Goal: Task Accomplishment & Management: Use online tool/utility

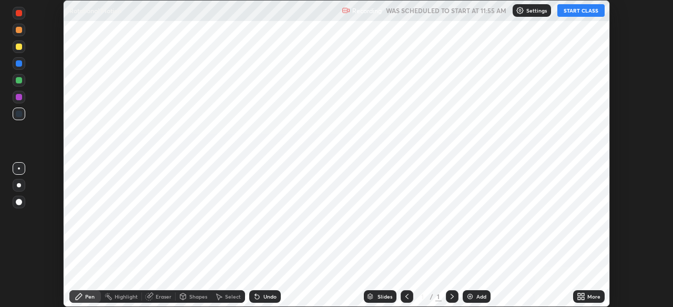
scroll to position [307, 673]
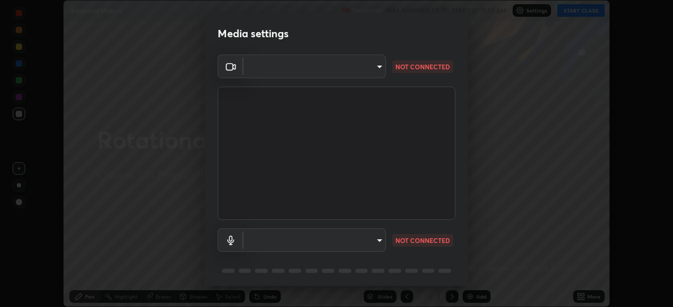
type input "ba13e312339ef8477216ddedc35df2f043033d031c8e6632ccfddaecbc9a7b0e"
type input "communications"
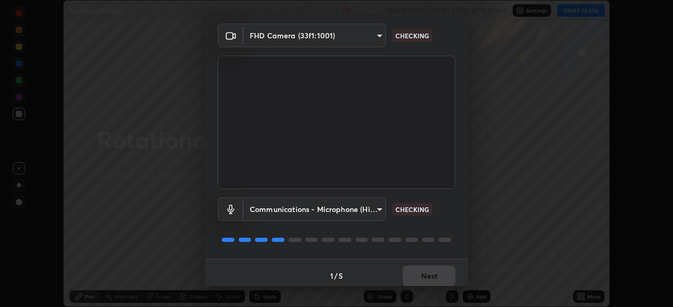
scroll to position [37, 0]
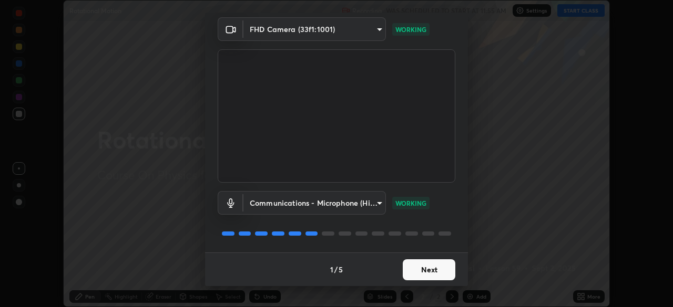
click at [435, 272] on button "Next" at bounding box center [429, 270] width 53 height 21
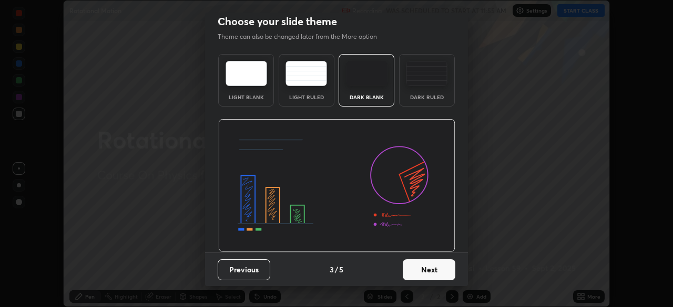
scroll to position [0, 0]
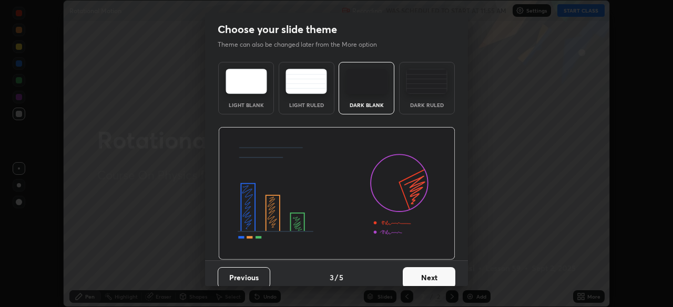
click at [441, 277] on button "Next" at bounding box center [429, 277] width 53 height 21
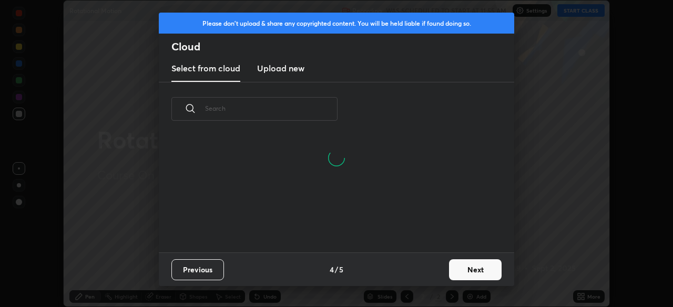
click at [463, 267] on button "Next" at bounding box center [475, 270] width 53 height 21
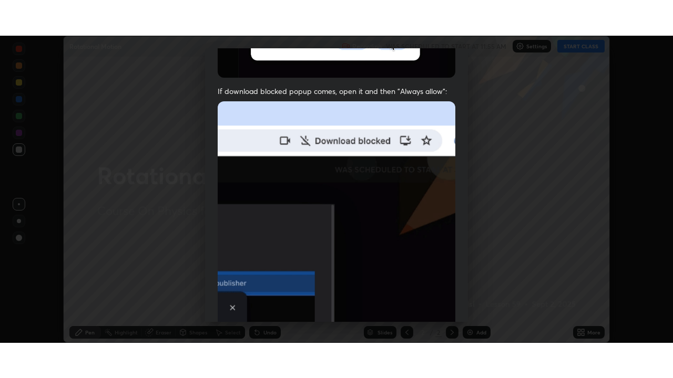
scroll to position [252, 0]
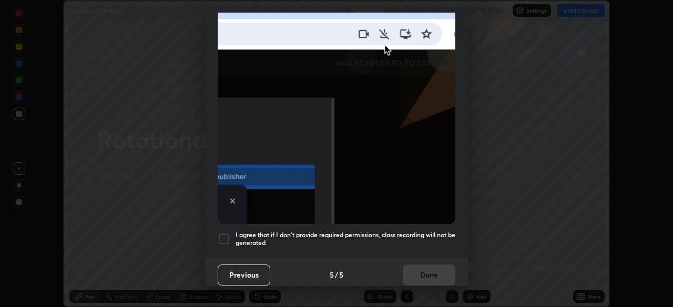
click at [405, 239] on h5 "I agree that if I don't provide required permissions, class recording will not …" at bounding box center [345, 239] width 220 height 16
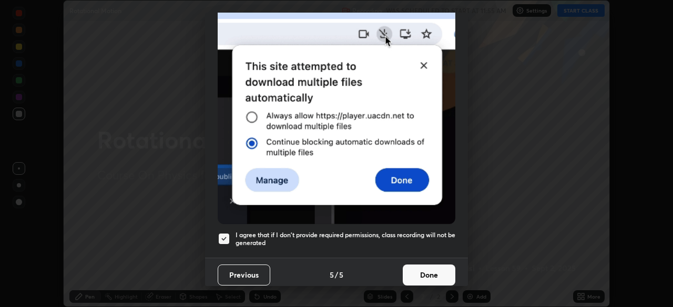
click at [427, 272] on button "Done" at bounding box center [429, 275] width 53 height 21
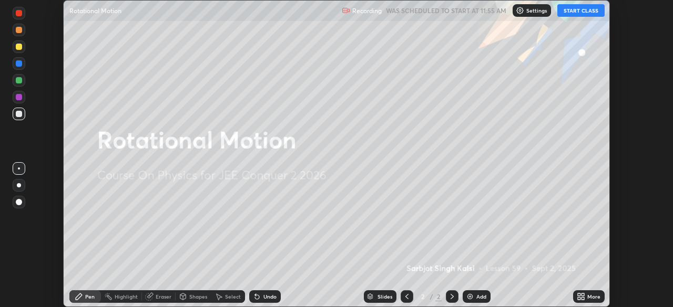
click at [589, 295] on div "More" at bounding box center [593, 296] width 13 height 5
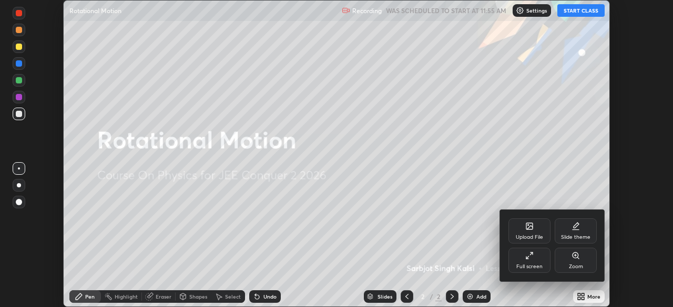
click at [535, 261] on div "Full screen" at bounding box center [529, 260] width 42 height 25
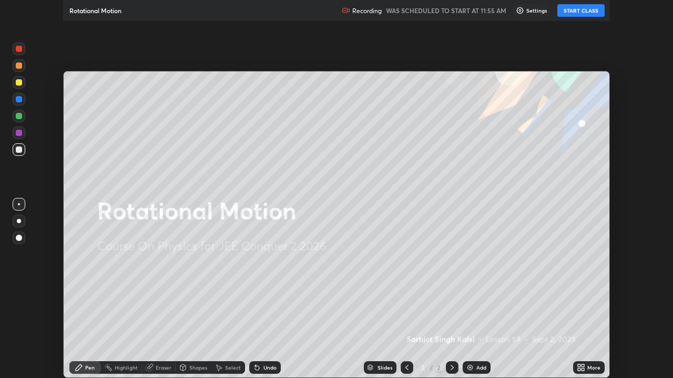
scroll to position [378, 673]
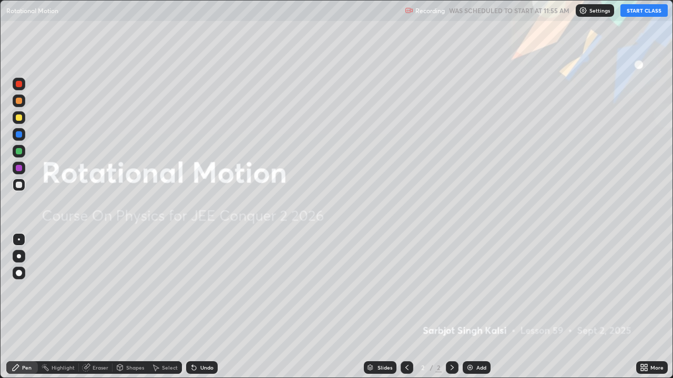
click at [637, 13] on button "START CLASS" at bounding box center [643, 10] width 47 height 13
click at [466, 307] on img at bounding box center [470, 368] width 8 height 8
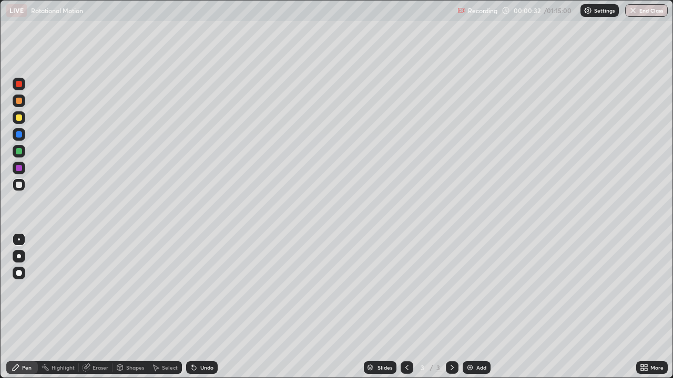
click at [19, 119] on div at bounding box center [19, 118] width 6 height 6
click at [19, 184] on div at bounding box center [19, 185] width 6 height 6
click at [19, 185] on div at bounding box center [19, 185] width 6 height 6
click at [19, 101] on div at bounding box center [19, 101] width 6 height 6
click at [200, 307] on div "Undo" at bounding box center [206, 367] width 13 height 5
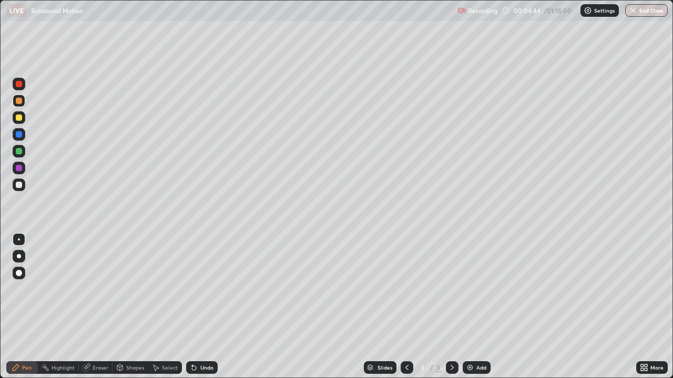
click at [17, 129] on div at bounding box center [19, 134] width 13 height 13
click at [18, 96] on div at bounding box center [19, 101] width 13 height 13
click at [15, 189] on div at bounding box center [19, 185] width 13 height 13
click at [20, 119] on div at bounding box center [19, 118] width 6 height 6
click at [18, 191] on div at bounding box center [19, 185] width 13 height 13
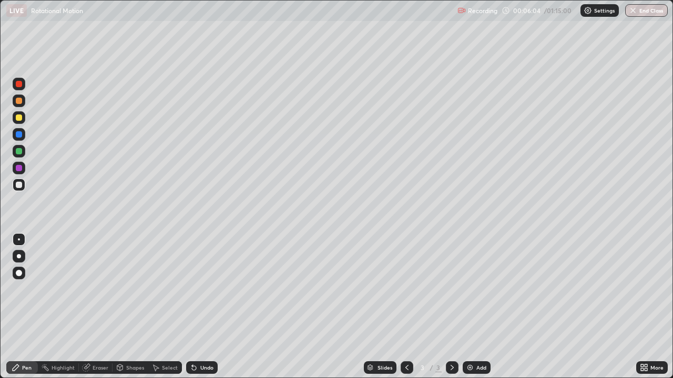
click at [19, 115] on div at bounding box center [19, 118] width 6 height 6
click at [19, 101] on div at bounding box center [19, 101] width 6 height 6
click at [18, 186] on div at bounding box center [19, 185] width 6 height 6
click at [162, 307] on div "Select" at bounding box center [165, 368] width 34 height 13
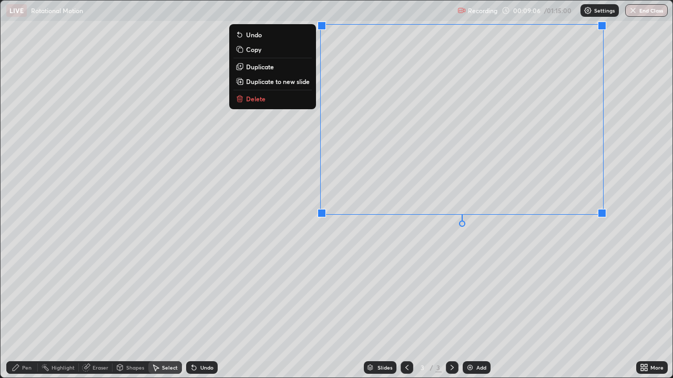
click at [292, 82] on p "Duplicate to new slide" at bounding box center [278, 81] width 64 height 8
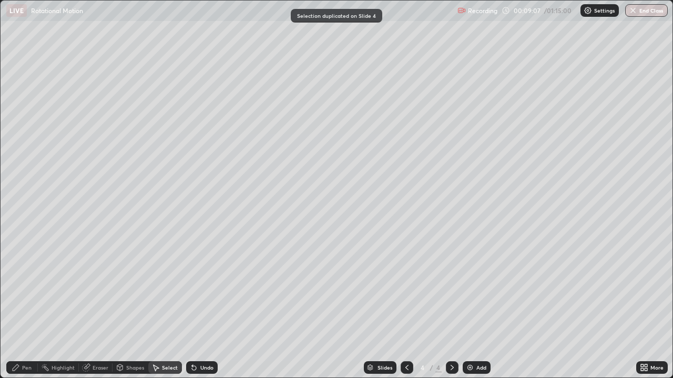
click at [92, 307] on div "Eraser" at bounding box center [100, 367] width 16 height 5
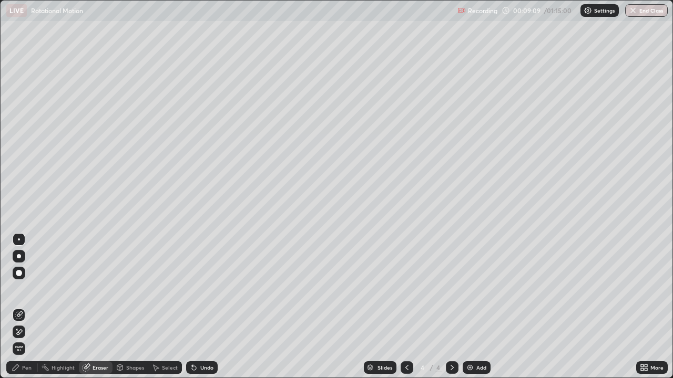
click at [24, 307] on div "Pen" at bounding box center [26, 367] width 9 height 5
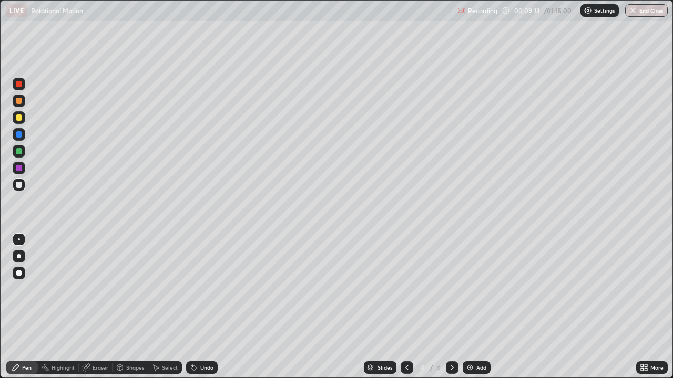
click at [99, 307] on div "Eraser" at bounding box center [100, 367] width 16 height 5
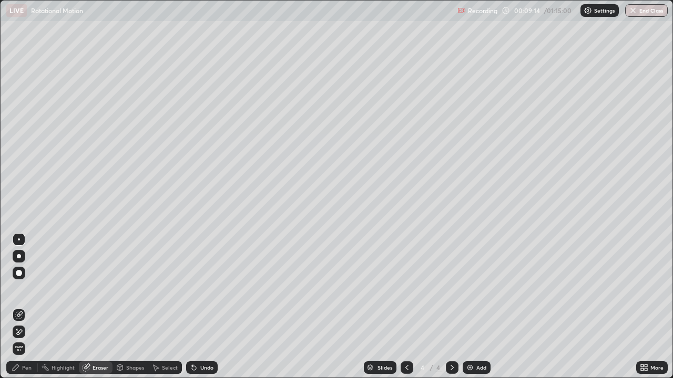
click at [23, 307] on icon at bounding box center [19, 332] width 8 height 9
click at [202, 307] on div "Undo" at bounding box center [206, 367] width 13 height 5
click at [19, 307] on icon at bounding box center [20, 314] width 6 height 5
click at [20, 307] on div "Pen" at bounding box center [22, 368] width 32 height 13
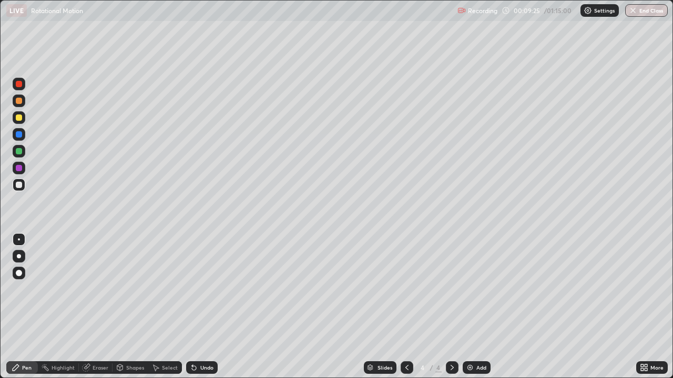
click at [21, 98] on div at bounding box center [19, 101] width 6 height 6
click at [205, 307] on div "Undo" at bounding box center [202, 368] width 32 height 13
click at [22, 184] on div at bounding box center [19, 185] width 6 height 6
click at [197, 307] on div "Undo" at bounding box center [202, 368] width 32 height 13
click at [18, 118] on div at bounding box center [19, 118] width 6 height 6
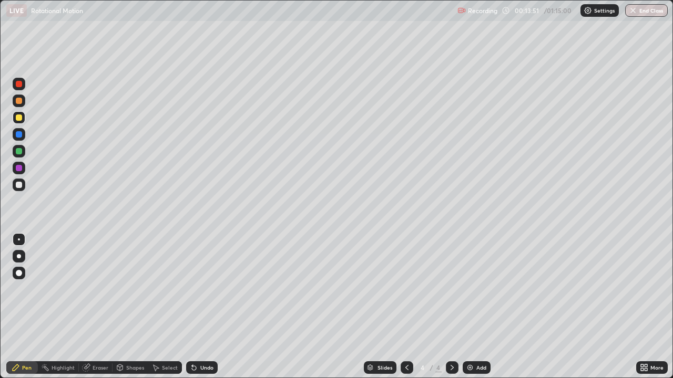
click at [203, 307] on div "Undo" at bounding box center [206, 367] width 13 height 5
click at [200, 307] on div "Undo" at bounding box center [206, 367] width 13 height 5
click at [197, 307] on div "Undo" at bounding box center [202, 368] width 32 height 13
click at [200, 307] on div "Undo" at bounding box center [206, 367] width 13 height 5
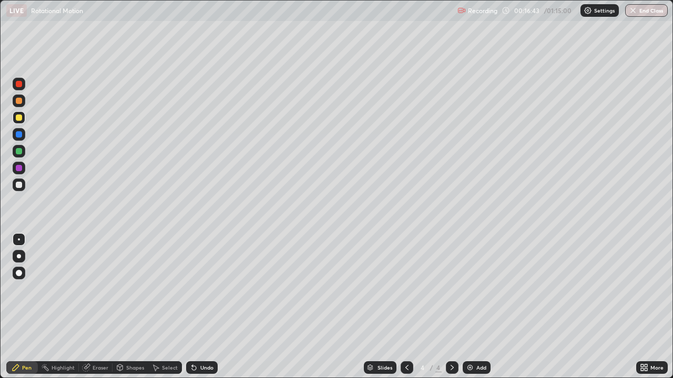
click at [203, 307] on div "Undo" at bounding box center [206, 367] width 13 height 5
click at [202, 307] on div "Undo" at bounding box center [206, 367] width 13 height 5
click at [204, 307] on div "Undo" at bounding box center [206, 367] width 13 height 5
click at [202, 307] on div "Undo" at bounding box center [206, 367] width 13 height 5
click at [204, 307] on div "Undo" at bounding box center [206, 367] width 13 height 5
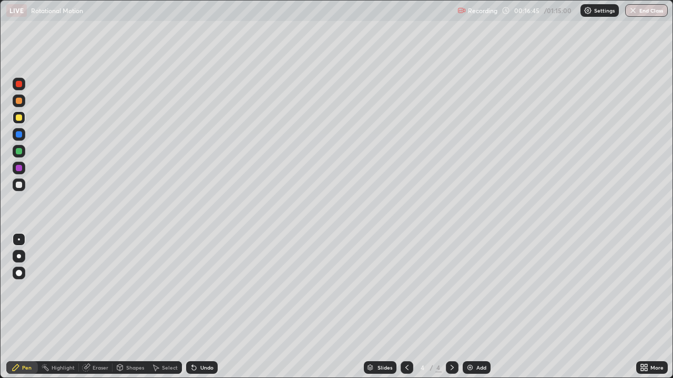
click at [206, 307] on div "Undo" at bounding box center [206, 367] width 13 height 5
click at [209, 307] on div "Undo" at bounding box center [206, 367] width 13 height 5
click at [208, 307] on div "Undo" at bounding box center [206, 367] width 13 height 5
click at [210, 307] on div "Undo" at bounding box center [206, 367] width 13 height 5
click at [473, 307] on div "Add" at bounding box center [476, 368] width 28 height 13
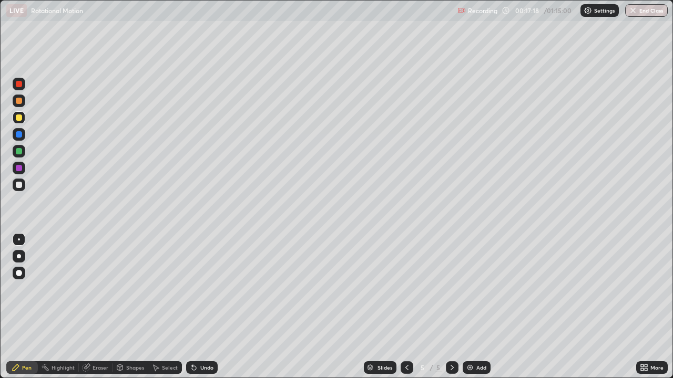
click at [20, 184] on div at bounding box center [19, 185] width 6 height 6
click at [203, 307] on div "Undo" at bounding box center [206, 367] width 13 height 5
click at [193, 307] on icon at bounding box center [194, 368] width 4 height 4
click at [195, 307] on icon at bounding box center [194, 368] width 8 height 8
click at [17, 185] on div at bounding box center [19, 185] width 6 height 6
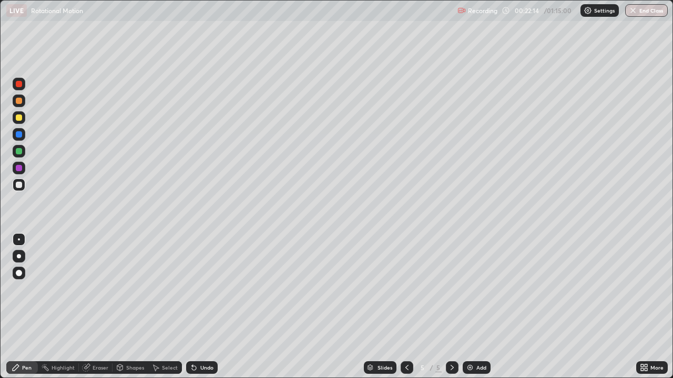
click at [195, 307] on div "Undo" at bounding box center [202, 368] width 32 height 13
click at [204, 307] on div "Undo" at bounding box center [206, 367] width 13 height 5
click at [202, 307] on div "Undo" at bounding box center [206, 367] width 13 height 5
click at [200, 307] on div "Undo" at bounding box center [206, 367] width 13 height 5
click at [199, 307] on div "Undo" at bounding box center [202, 368] width 32 height 13
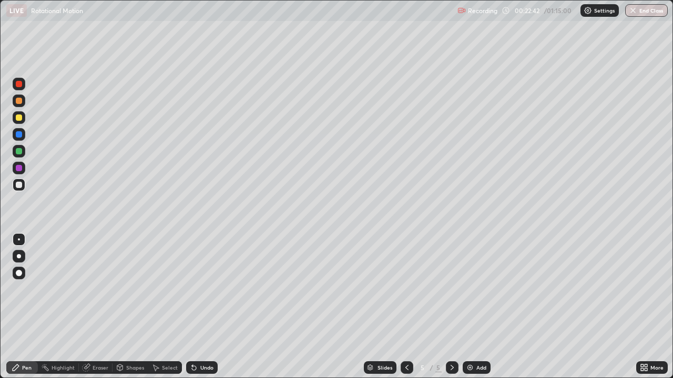
click at [197, 307] on div "Undo" at bounding box center [202, 368] width 32 height 13
click at [200, 307] on div "Undo" at bounding box center [206, 367] width 13 height 5
click at [18, 119] on div at bounding box center [19, 118] width 6 height 6
click at [96, 307] on div "Eraser" at bounding box center [100, 367] width 16 height 5
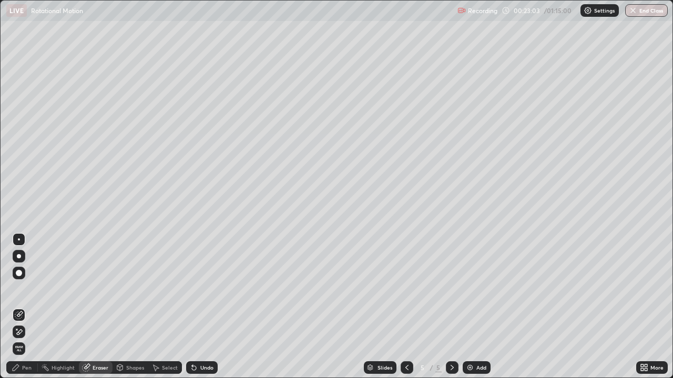
click at [24, 307] on div "Pen" at bounding box center [26, 367] width 9 height 5
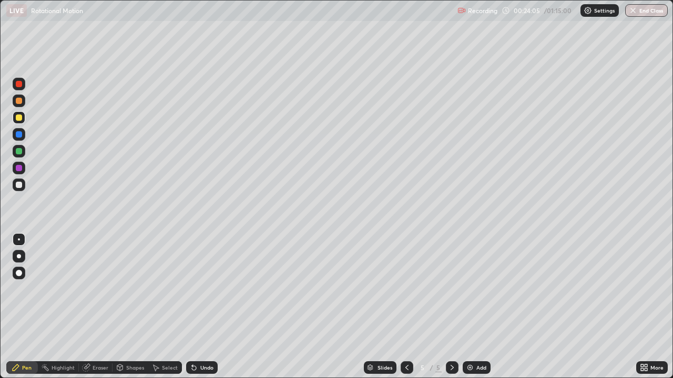
click at [22, 153] on div at bounding box center [19, 151] width 6 height 6
click at [473, 307] on div "Add" at bounding box center [476, 368] width 28 height 13
click at [405, 307] on icon at bounding box center [407, 368] width 8 height 8
click at [451, 307] on icon at bounding box center [452, 368] width 8 height 8
click at [90, 307] on div "Eraser" at bounding box center [96, 368] width 34 height 13
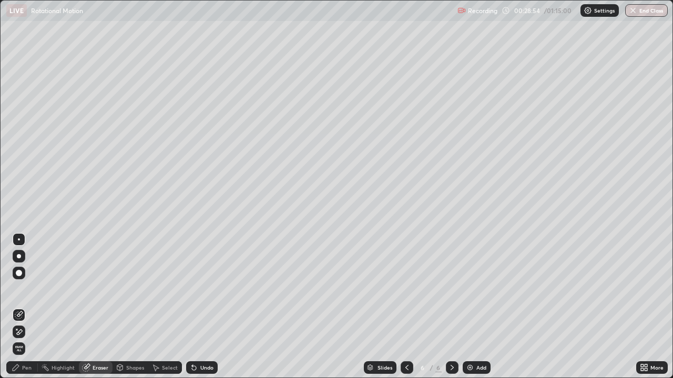
click at [22, 307] on div "Pen" at bounding box center [22, 368] width 32 height 13
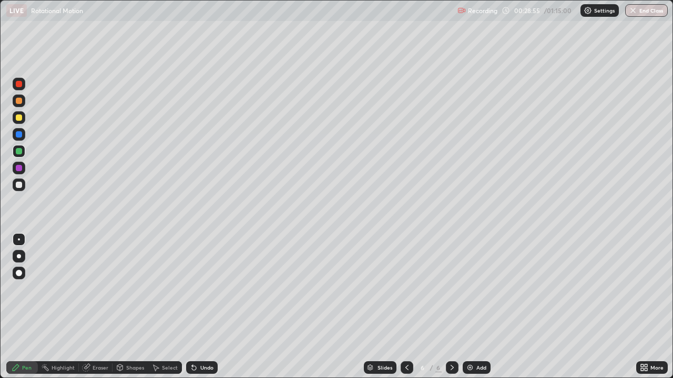
click at [16, 185] on div at bounding box center [19, 185] width 6 height 6
click at [400, 307] on div at bounding box center [406, 367] width 13 height 21
click at [167, 307] on div "Select" at bounding box center [170, 367] width 16 height 5
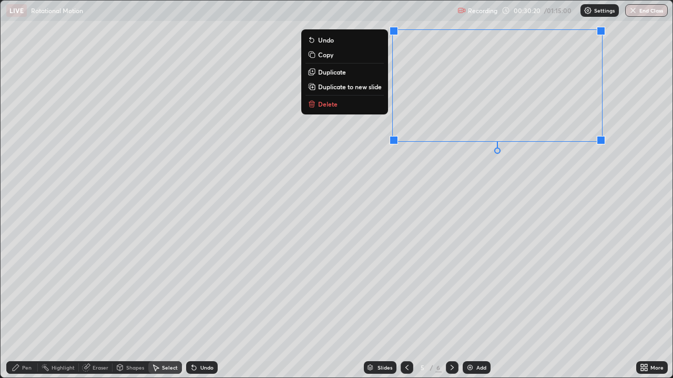
click at [365, 86] on p "Duplicate to new slide" at bounding box center [350, 86] width 64 height 8
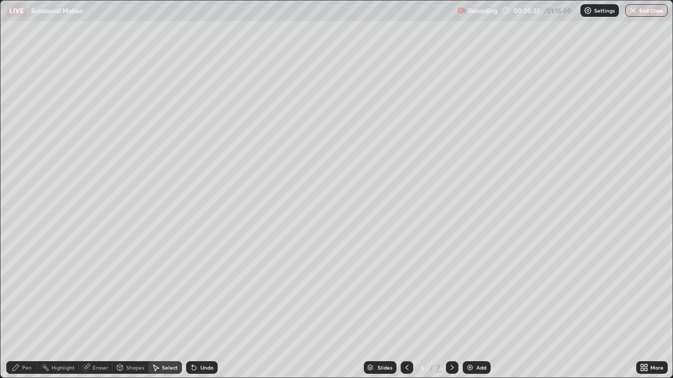
click at [17, 307] on icon at bounding box center [16, 368] width 8 height 8
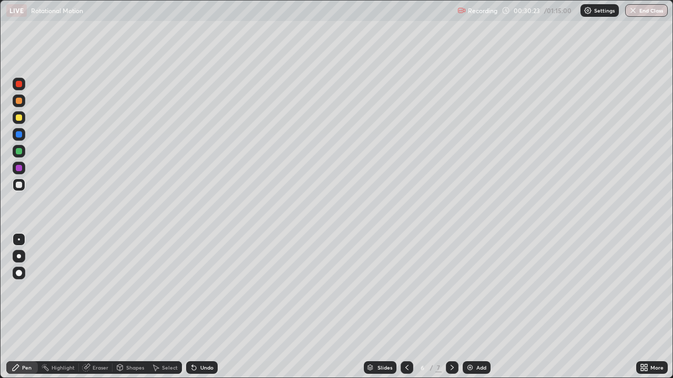
click at [23, 189] on div at bounding box center [19, 185] width 13 height 13
click at [17, 150] on div at bounding box center [19, 151] width 6 height 6
click at [17, 185] on div at bounding box center [19, 185] width 6 height 6
click at [16, 115] on div at bounding box center [19, 118] width 6 height 6
click at [19, 183] on div at bounding box center [19, 185] width 6 height 6
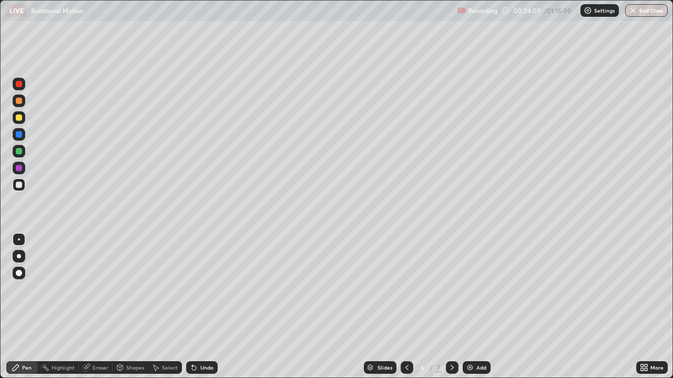
click at [473, 307] on div "Add" at bounding box center [476, 368] width 28 height 13
click at [18, 187] on div at bounding box center [19, 185] width 6 height 6
click at [22, 119] on div at bounding box center [19, 118] width 6 height 6
click at [21, 116] on div at bounding box center [19, 118] width 6 height 6
click at [20, 101] on div at bounding box center [19, 101] width 6 height 6
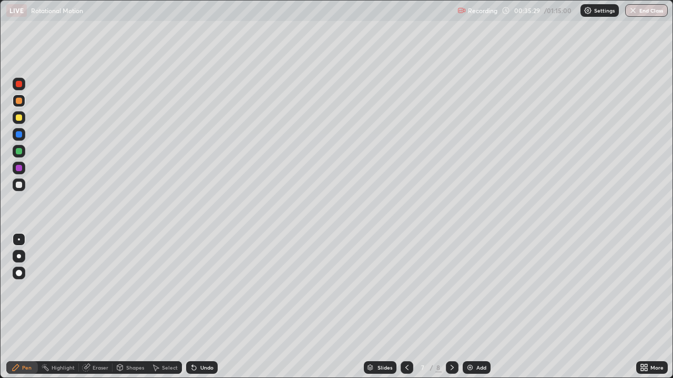
click at [18, 184] on div at bounding box center [19, 185] width 6 height 6
click at [20, 184] on div at bounding box center [19, 185] width 6 height 6
click at [19, 151] on div at bounding box center [19, 151] width 6 height 6
click at [95, 307] on div "Eraser" at bounding box center [96, 368] width 34 height 13
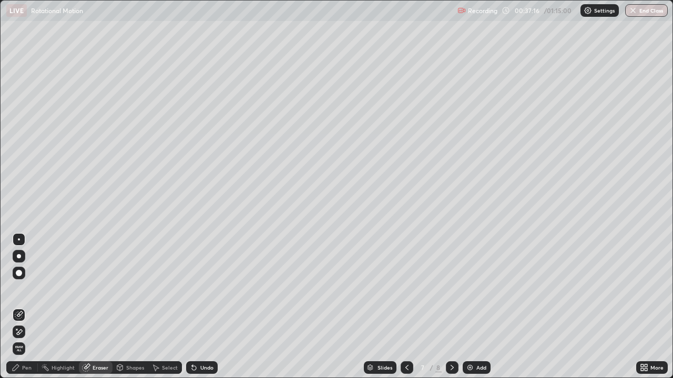
click at [20, 307] on div "Pen" at bounding box center [22, 368] width 32 height 13
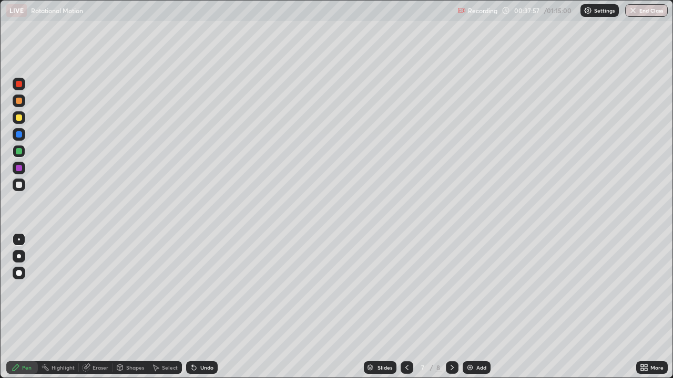
click at [17, 189] on div at bounding box center [19, 185] width 13 height 13
click at [95, 307] on div "Eraser" at bounding box center [100, 367] width 16 height 5
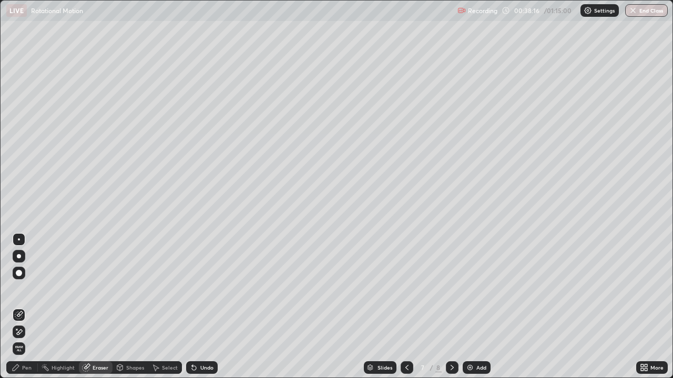
click at [22, 307] on div "Pen" at bounding box center [22, 368] width 32 height 13
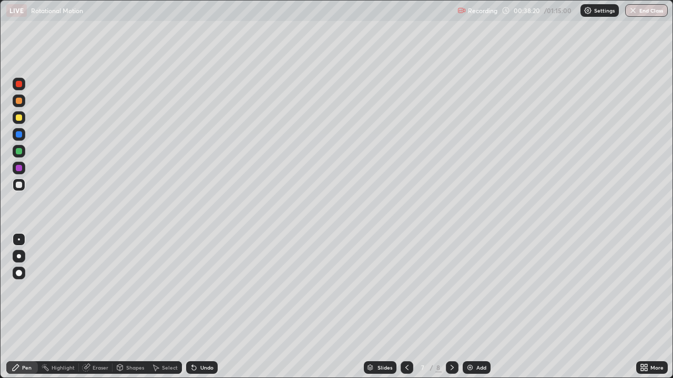
click at [95, 307] on div "Eraser" at bounding box center [100, 367] width 16 height 5
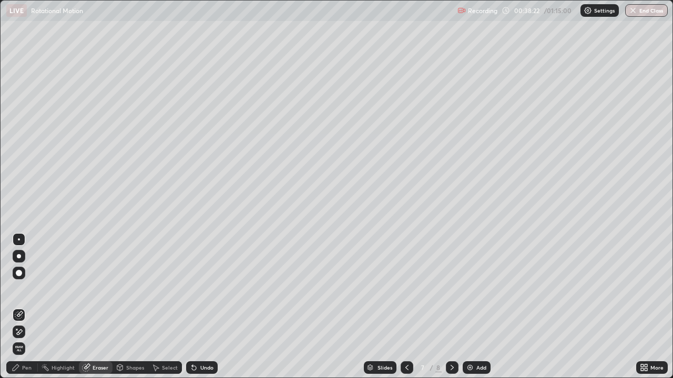
click at [32, 307] on div "Pen" at bounding box center [22, 368] width 32 height 13
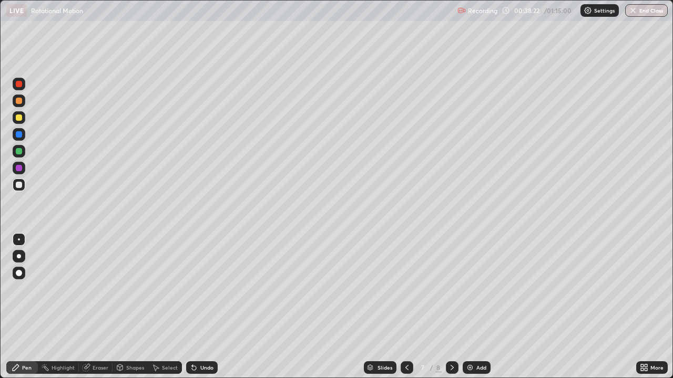
click at [24, 307] on div "Pen" at bounding box center [26, 367] width 9 height 5
click at [452, 307] on icon at bounding box center [452, 368] width 8 height 8
click at [400, 307] on div at bounding box center [406, 368] width 13 height 13
click at [476, 307] on div "Add" at bounding box center [481, 367] width 10 height 5
click at [16, 189] on div at bounding box center [19, 185] width 13 height 13
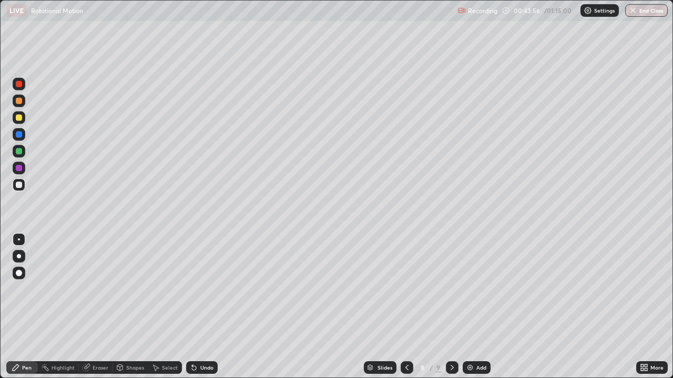
click at [16, 182] on div at bounding box center [19, 185] width 6 height 6
click at [20, 118] on div at bounding box center [19, 118] width 6 height 6
click at [19, 185] on div at bounding box center [19, 185] width 6 height 6
click at [20, 154] on div at bounding box center [19, 151] width 6 height 6
click at [193, 307] on icon at bounding box center [194, 368] width 4 height 4
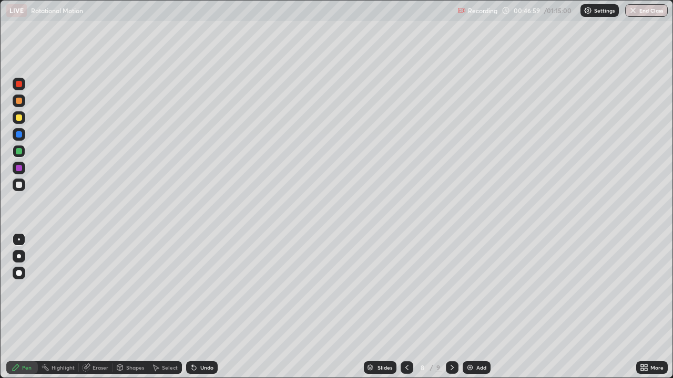
click at [194, 307] on icon at bounding box center [194, 368] width 4 height 4
click at [19, 183] on div at bounding box center [19, 185] width 6 height 6
click at [193, 307] on icon at bounding box center [194, 368] width 4 height 4
click at [192, 307] on icon at bounding box center [194, 368] width 4 height 4
click at [191, 307] on div "Undo" at bounding box center [202, 368] width 32 height 13
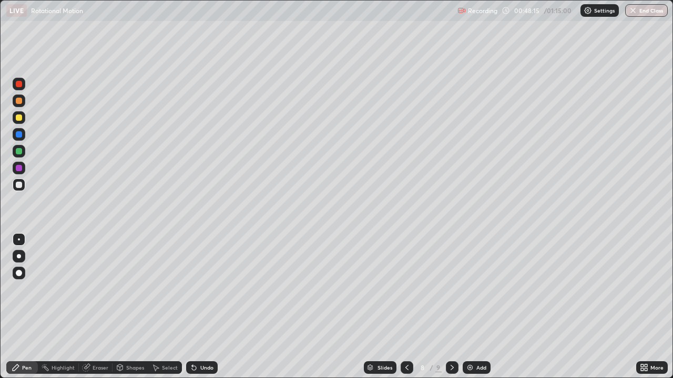
click at [22, 182] on div at bounding box center [19, 185] width 13 height 13
click at [476, 307] on div "Add" at bounding box center [476, 368] width 28 height 13
click at [17, 190] on div at bounding box center [19, 185] width 13 height 13
click at [20, 151] on div at bounding box center [19, 151] width 6 height 6
click at [200, 307] on div "Undo" at bounding box center [206, 367] width 13 height 5
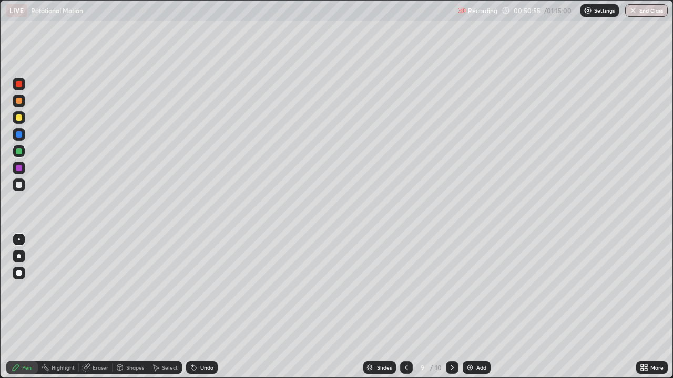
click at [195, 307] on icon at bounding box center [194, 368] width 8 height 8
click at [197, 307] on icon at bounding box center [194, 368] width 8 height 8
click at [21, 117] on div at bounding box center [19, 118] width 6 height 6
click at [97, 307] on div "Eraser" at bounding box center [96, 368] width 34 height 13
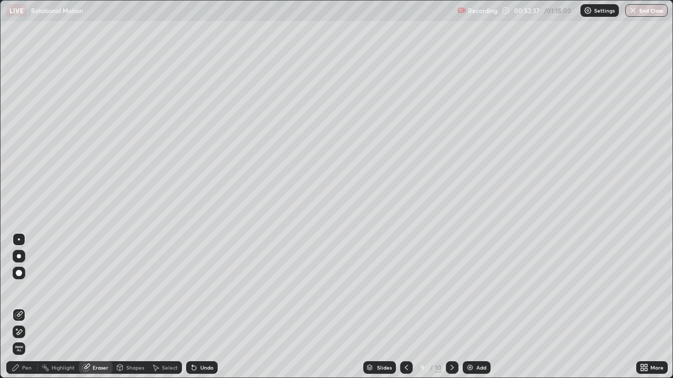
click at [17, 307] on icon at bounding box center [16, 329] width 1 height 1
click at [25, 307] on div "Pen" at bounding box center [26, 367] width 9 height 5
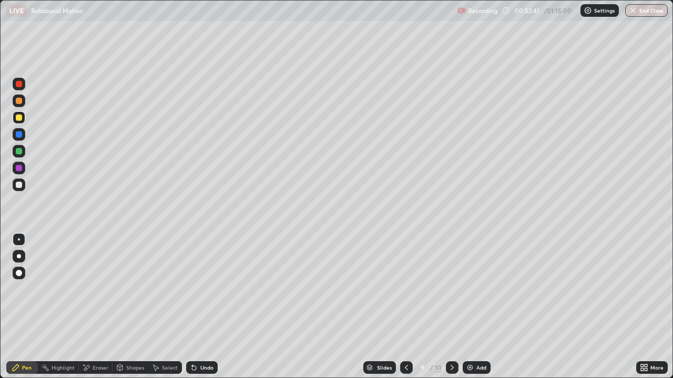
click at [21, 150] on div at bounding box center [19, 151] width 6 height 6
click at [21, 116] on div at bounding box center [19, 118] width 6 height 6
click at [213, 307] on div "Undo" at bounding box center [202, 368] width 32 height 13
click at [202, 307] on div "Undo" at bounding box center [206, 367] width 13 height 5
click at [19, 135] on div at bounding box center [19, 134] width 6 height 6
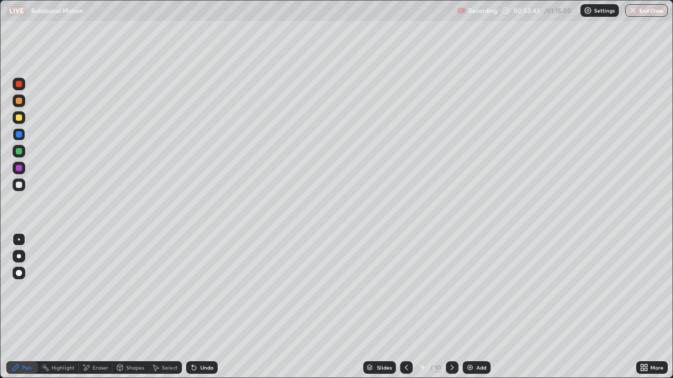
click at [21, 100] on div at bounding box center [19, 101] width 6 height 6
click at [17, 182] on div at bounding box center [19, 185] width 6 height 6
click at [451, 307] on icon at bounding box center [452, 368] width 8 height 8
click at [478, 307] on div "Add" at bounding box center [476, 368] width 28 height 13
click at [20, 118] on div at bounding box center [19, 118] width 6 height 6
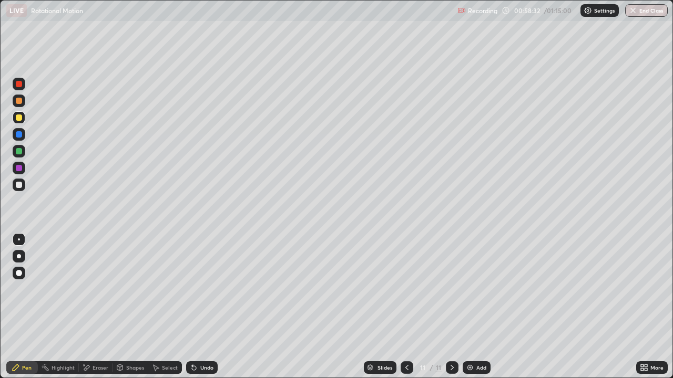
click at [19, 187] on div at bounding box center [19, 185] width 6 height 6
click at [19, 186] on div at bounding box center [19, 185] width 6 height 6
click at [17, 117] on div at bounding box center [19, 118] width 6 height 6
click at [93, 307] on div "Eraser" at bounding box center [100, 367] width 16 height 5
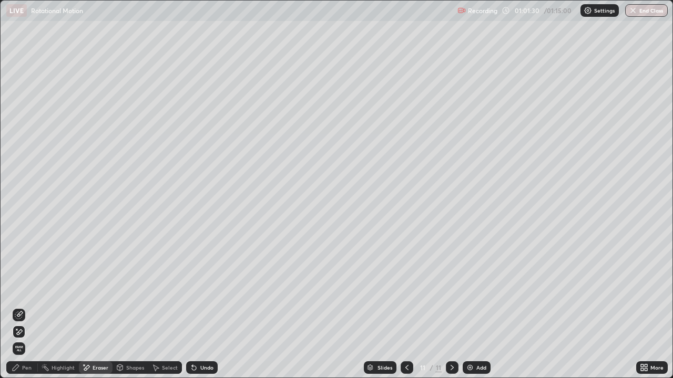
click at [18, 307] on icon at bounding box center [16, 368] width 6 height 6
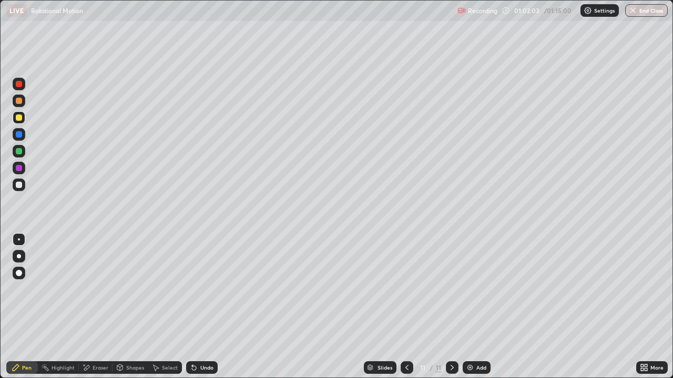
click at [19, 100] on div at bounding box center [19, 101] width 6 height 6
click at [198, 307] on div "Undo" at bounding box center [202, 368] width 32 height 13
click at [90, 307] on div "Eraser" at bounding box center [96, 368] width 34 height 13
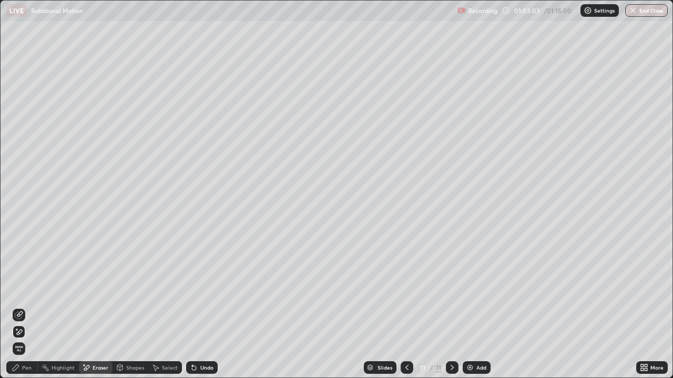
click at [19, 307] on icon at bounding box center [16, 368] width 8 height 8
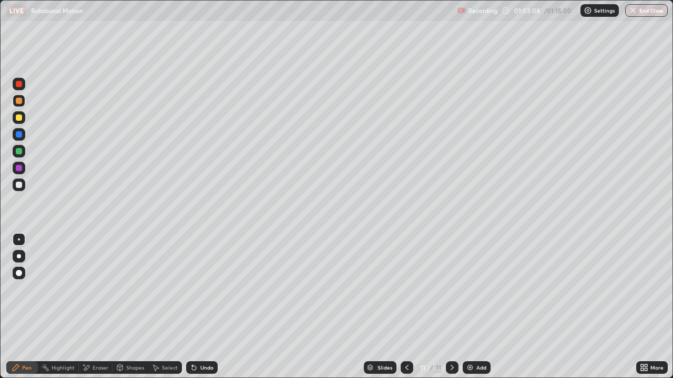
click at [19, 183] on div at bounding box center [19, 185] width 6 height 6
click at [194, 307] on icon at bounding box center [194, 368] width 8 height 8
click at [20, 119] on div at bounding box center [19, 118] width 6 height 6
click at [18, 151] on div at bounding box center [19, 151] width 6 height 6
click at [101, 307] on div "Eraser" at bounding box center [100, 367] width 16 height 5
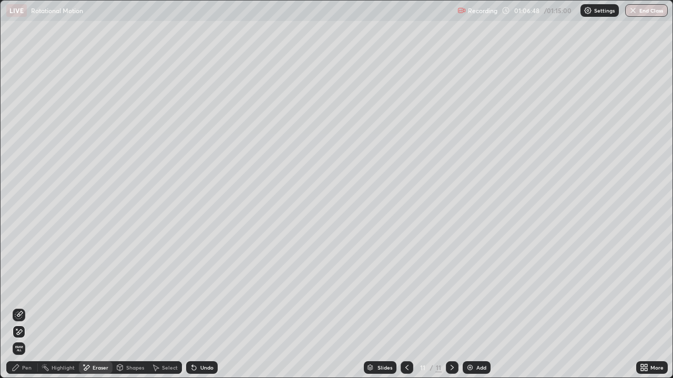
click at [26, 307] on div "Pen" at bounding box center [26, 367] width 9 height 5
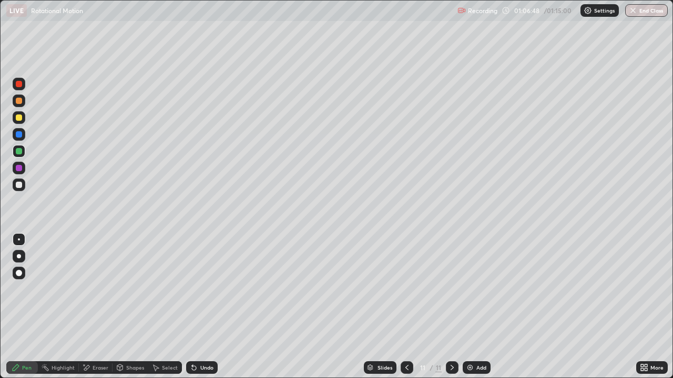
click at [19, 184] on div at bounding box center [19, 185] width 6 height 6
click at [203, 307] on div "Undo" at bounding box center [202, 368] width 32 height 13
click at [18, 154] on div at bounding box center [19, 151] width 6 height 6
click at [200, 307] on div "Undo" at bounding box center [206, 367] width 13 height 5
click at [17, 153] on div at bounding box center [19, 151] width 6 height 6
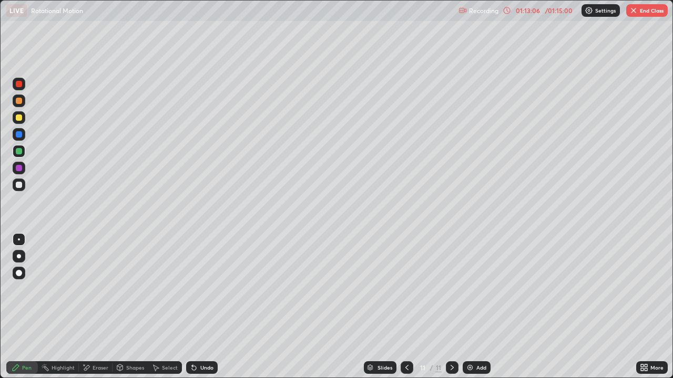
click at [640, 14] on button "End Class" at bounding box center [647, 10] width 42 height 13
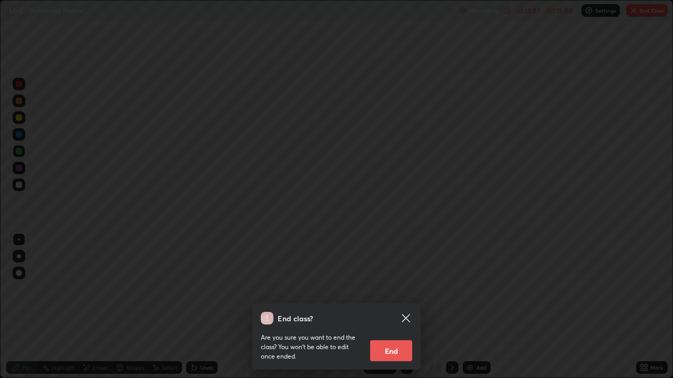
click at [387, 307] on button "End" at bounding box center [391, 351] width 42 height 21
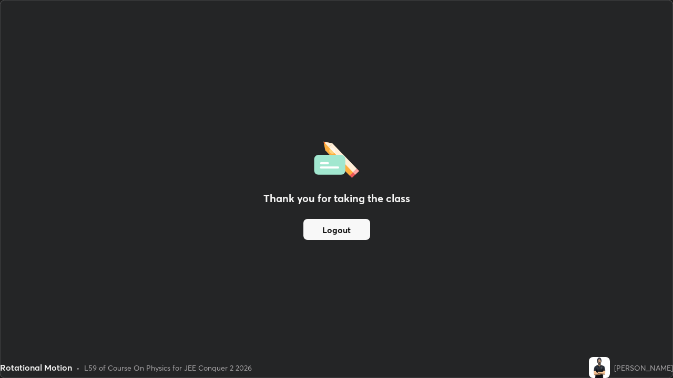
click at [342, 230] on button "Logout" at bounding box center [336, 229] width 67 height 21
